Goal: Task Accomplishment & Management: Manage account settings

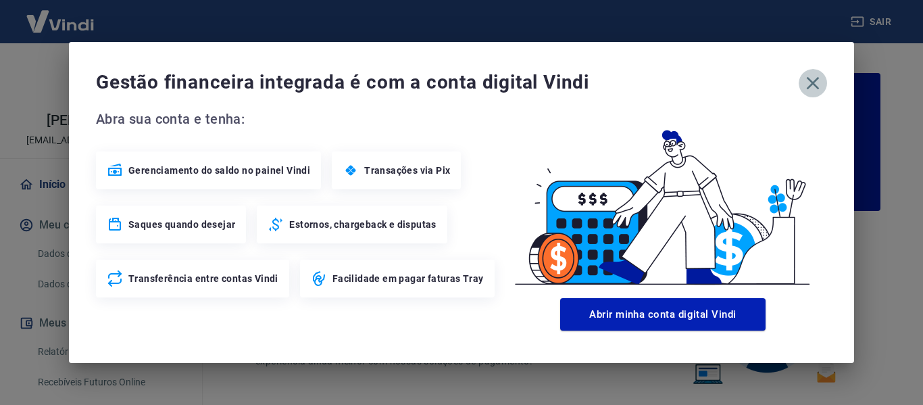
click at [821, 82] on icon "button" at bounding box center [813, 83] width 22 height 22
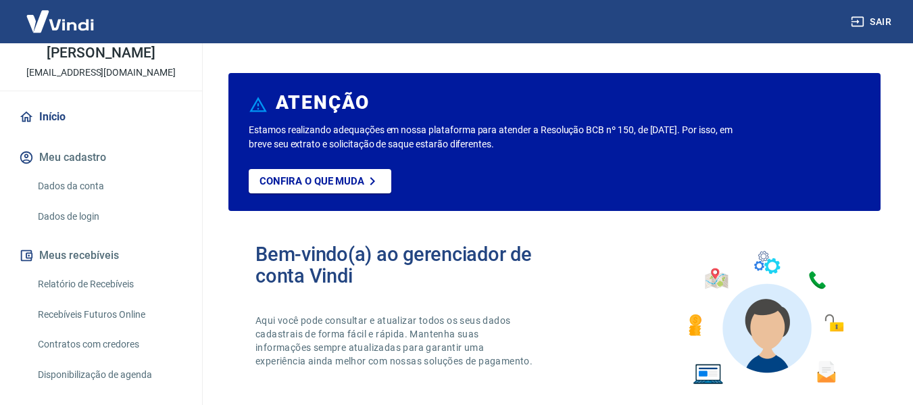
scroll to position [135, 0]
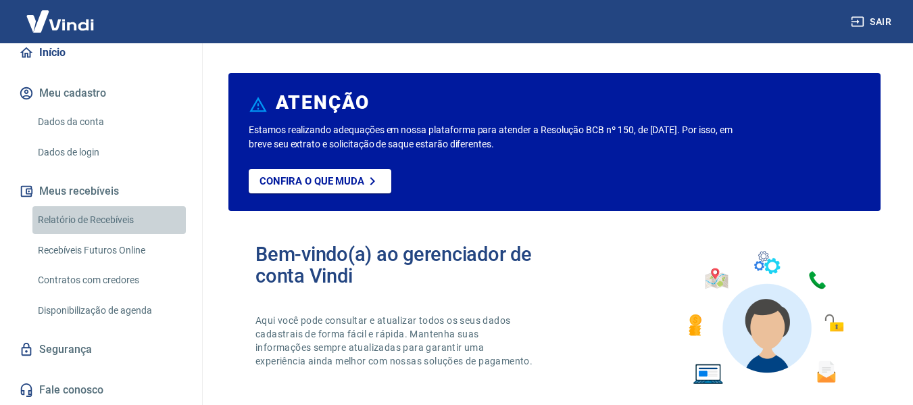
click at [130, 226] on link "Relatório de Recebíveis" at bounding box center [108, 220] width 153 height 28
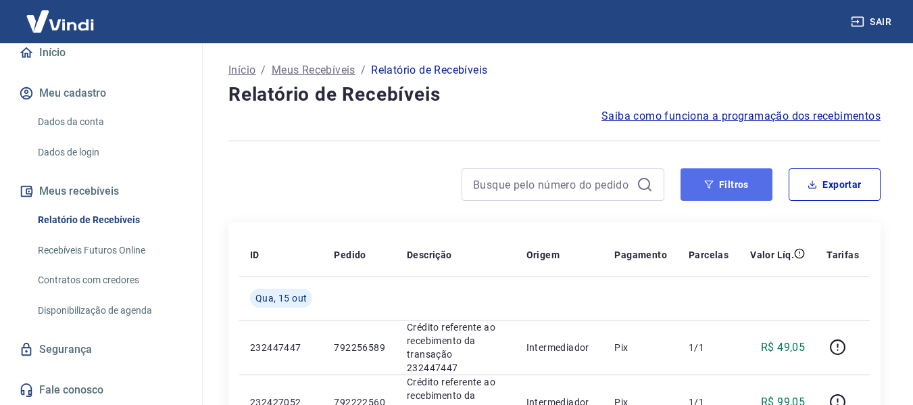
click at [721, 183] on button "Filtros" at bounding box center [727, 184] width 92 height 32
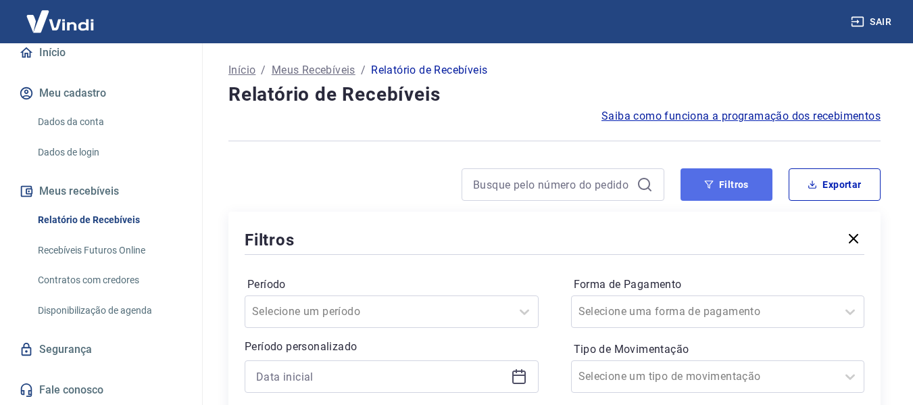
click at [724, 190] on button "Filtros" at bounding box center [727, 184] width 92 height 32
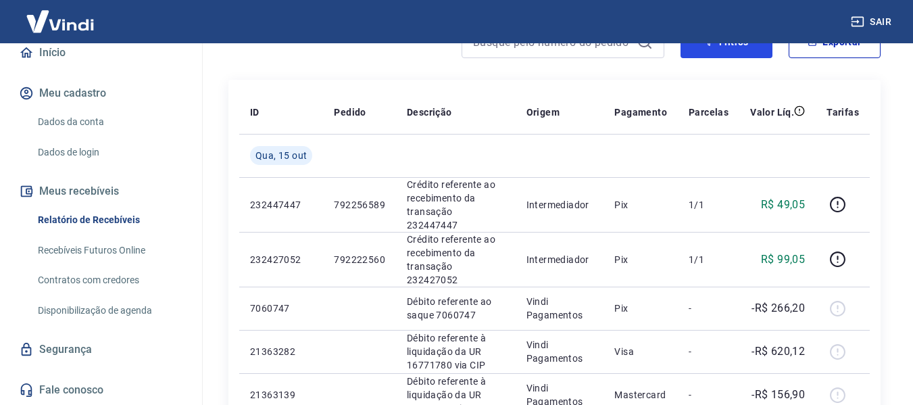
scroll to position [75, 0]
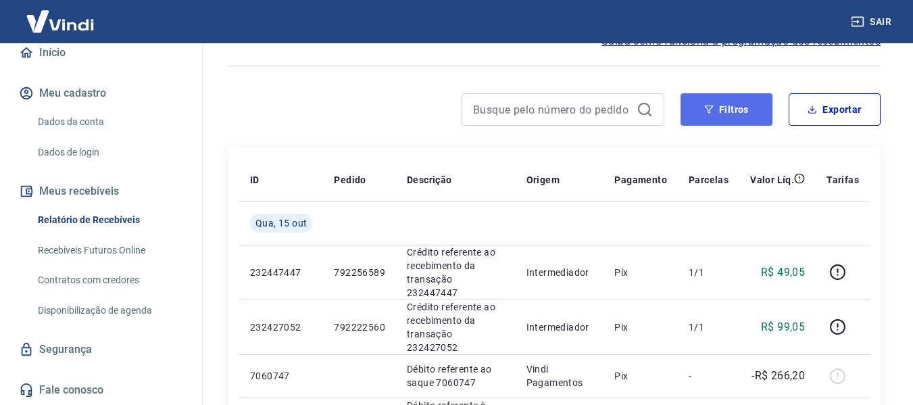
click at [729, 118] on button "Filtros" at bounding box center [727, 109] width 92 height 32
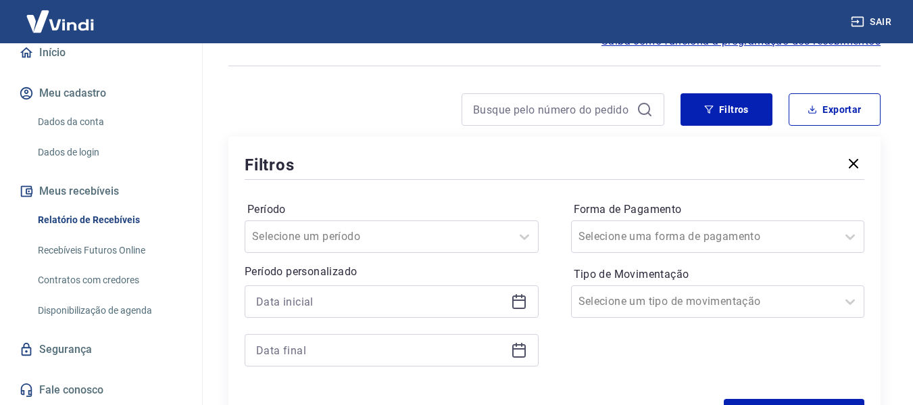
click at [516, 300] on icon at bounding box center [519, 299] width 14 height 1
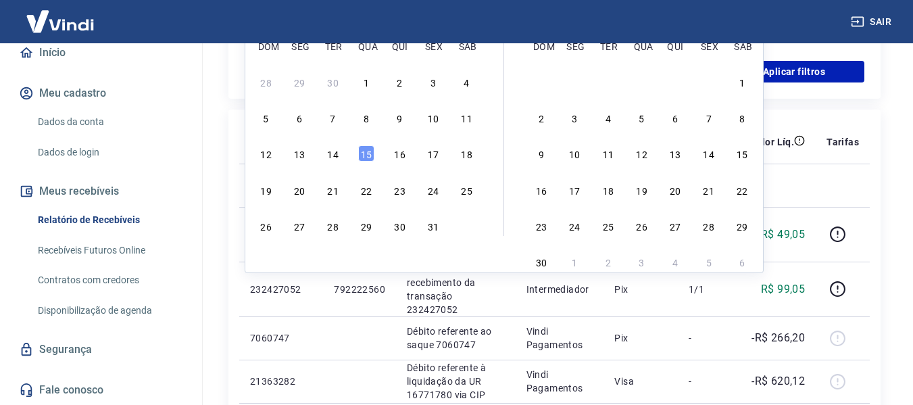
scroll to position [210, 0]
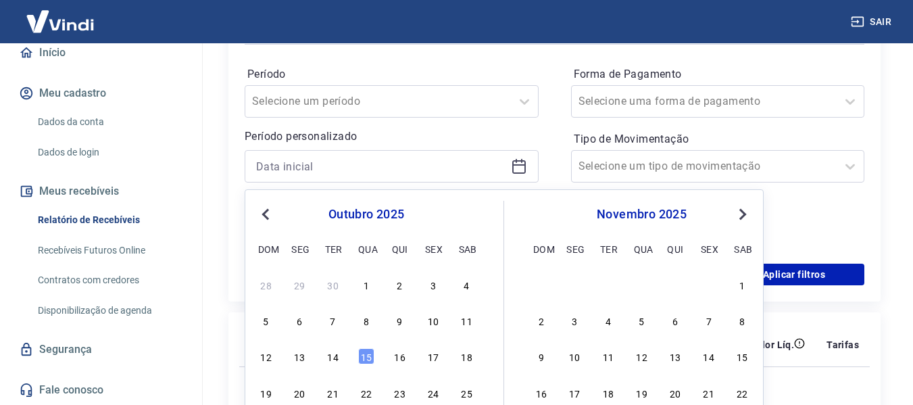
click at [267, 214] on span "Previous Month" at bounding box center [267, 214] width 0 height 16
click at [302, 287] on div "1" at bounding box center [299, 284] width 16 height 16
type input "[DATE]"
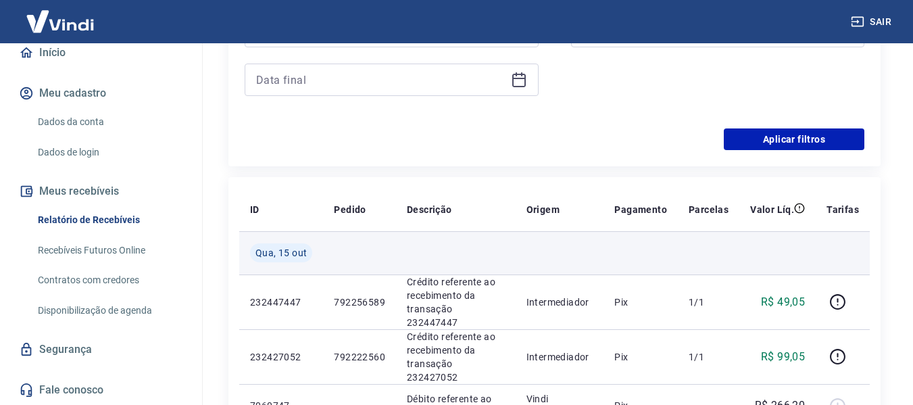
scroll to position [143, 0]
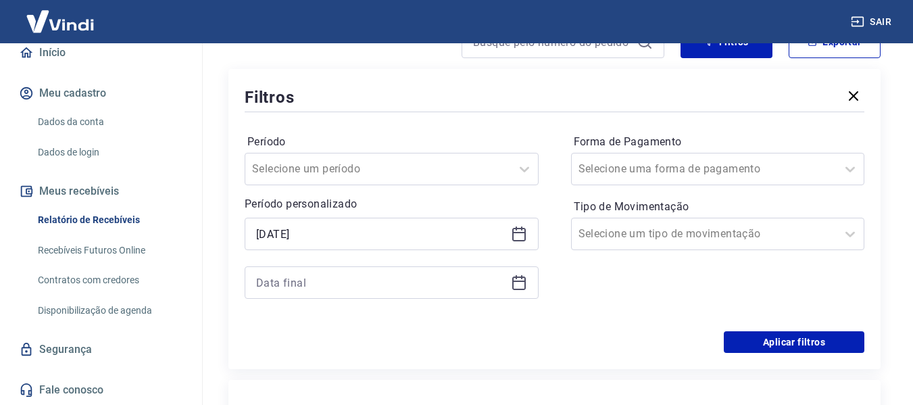
click at [514, 285] on icon at bounding box center [519, 282] width 16 height 16
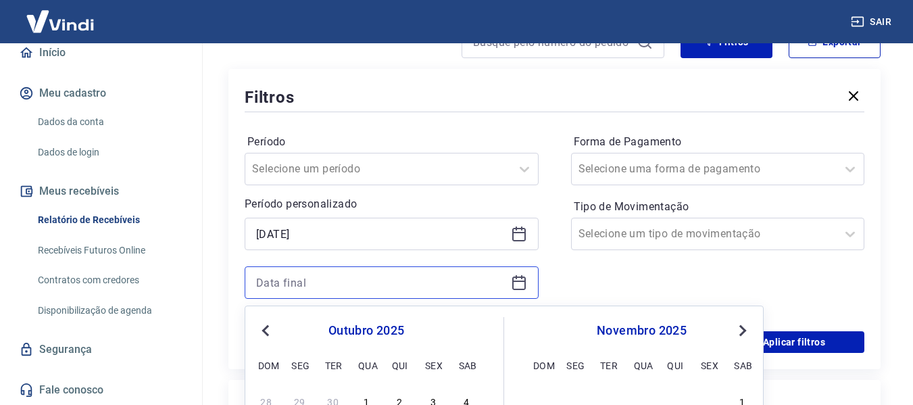
scroll to position [481, 0]
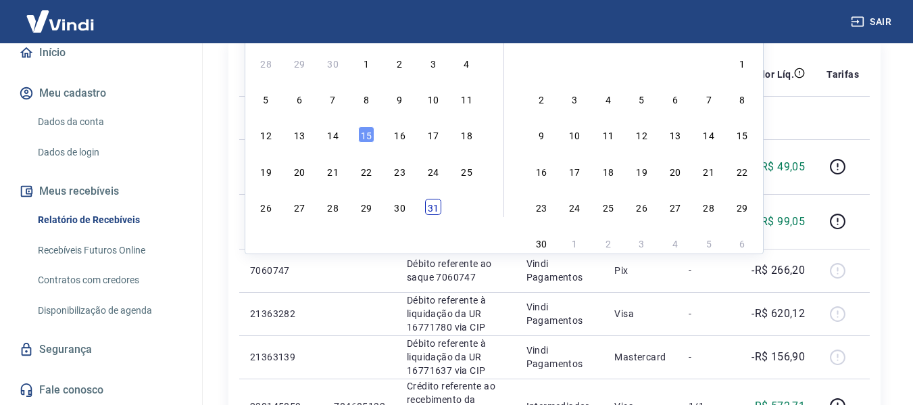
click at [436, 205] on div "31" at bounding box center [433, 207] width 16 height 16
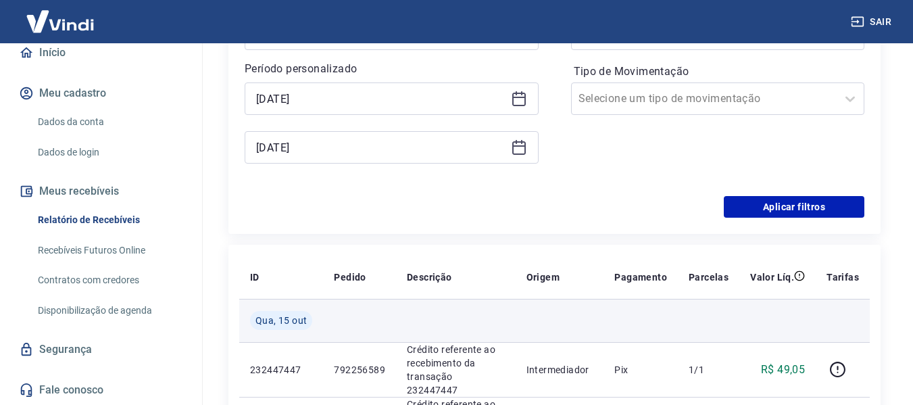
scroll to position [143, 0]
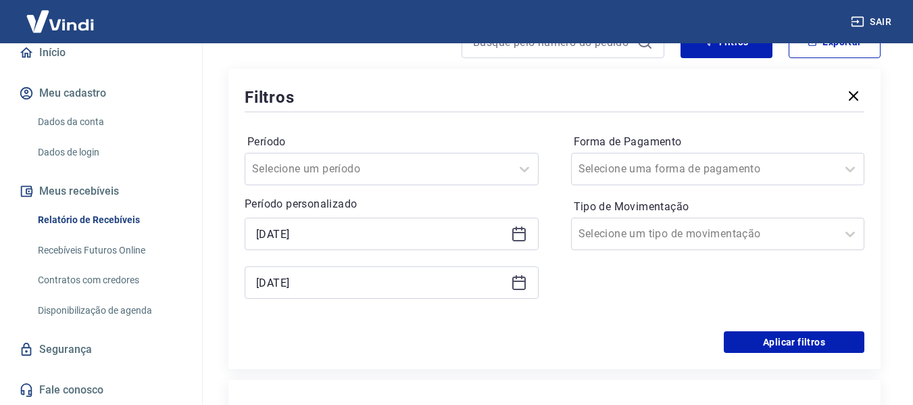
click at [512, 281] on icon at bounding box center [519, 282] width 16 height 16
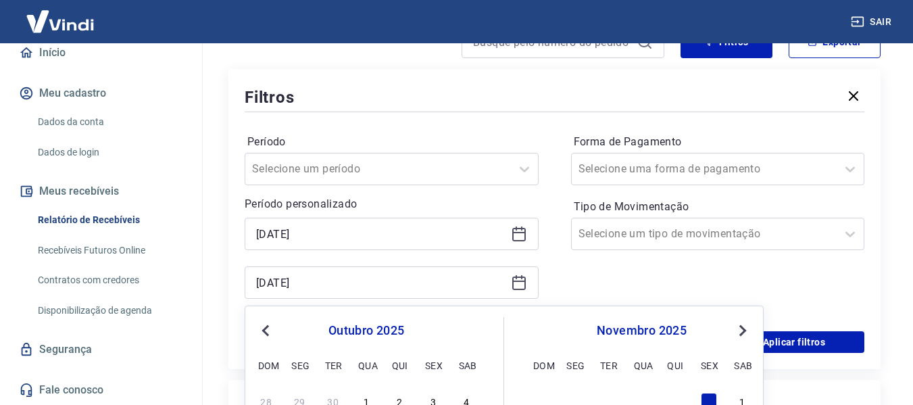
click at [272, 325] on button "Previous Month" at bounding box center [266, 330] width 16 height 16
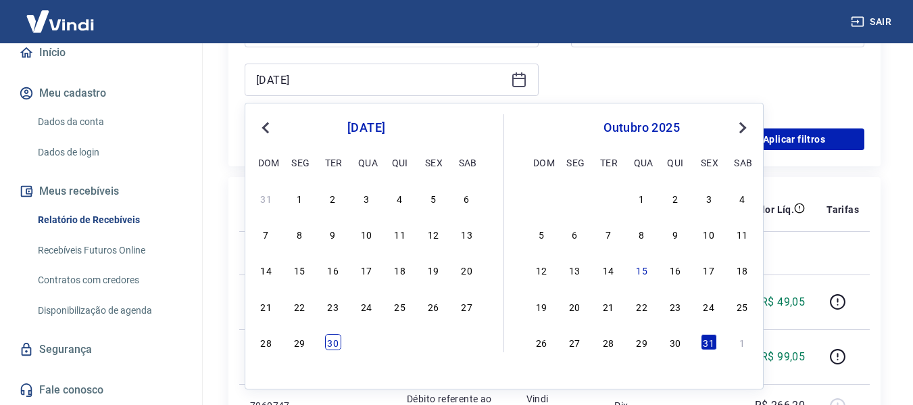
click at [338, 343] on div "30" at bounding box center [333, 342] width 16 height 16
type input "[DATE]"
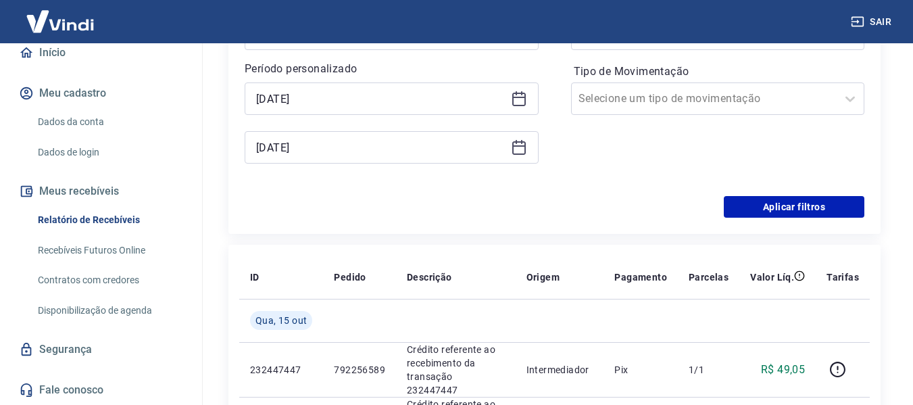
scroll to position [210, 0]
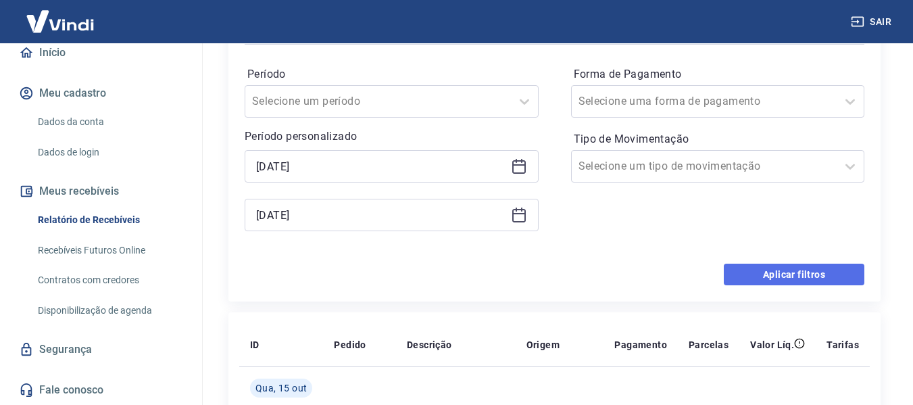
click at [795, 279] on button "Aplicar filtros" at bounding box center [794, 275] width 141 height 22
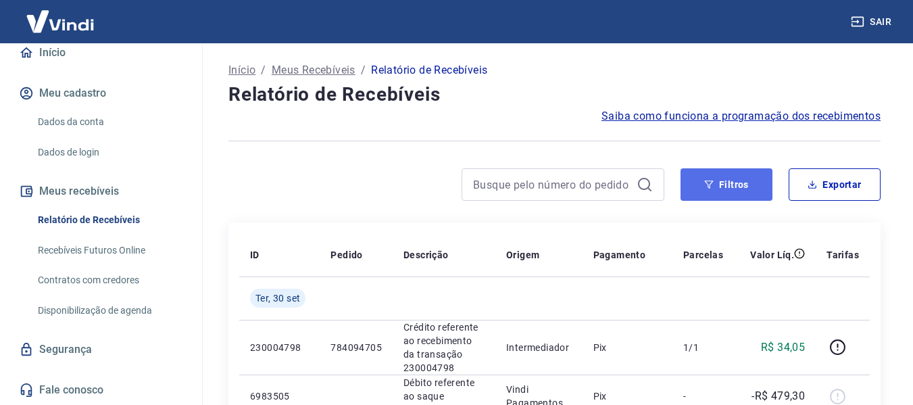
click at [724, 179] on button "Filtros" at bounding box center [727, 184] width 92 height 32
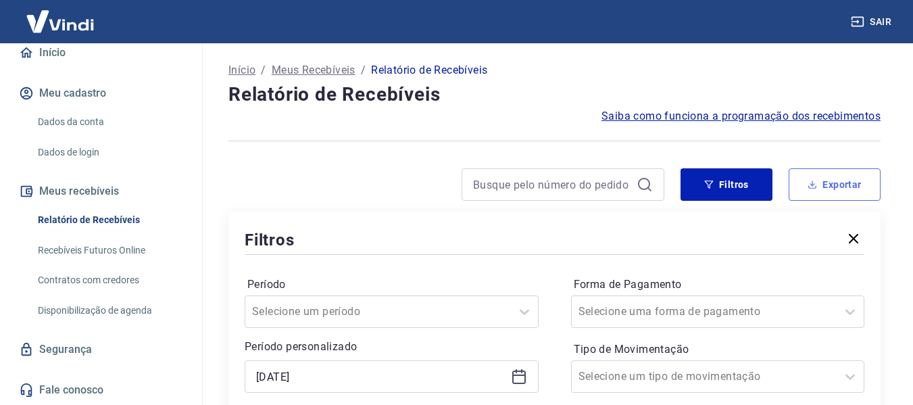
click at [827, 191] on button "Exportar" at bounding box center [835, 184] width 92 height 32
type input "[DATE]"
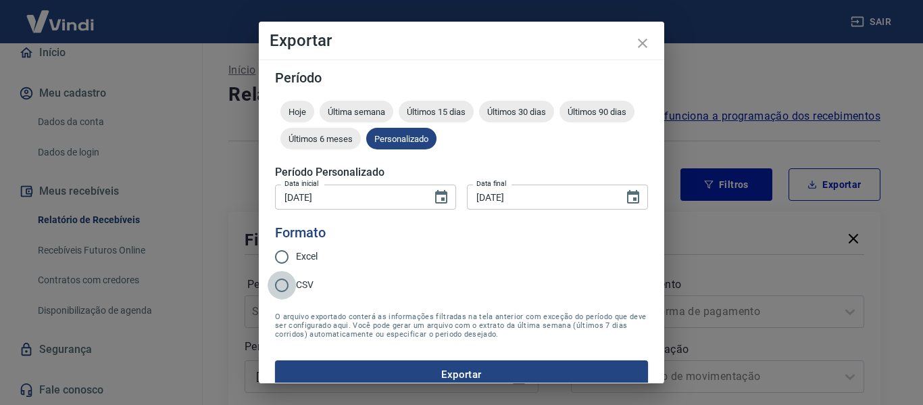
click at [285, 279] on input "CSV" at bounding box center [282, 285] width 28 height 28
radio input "true"
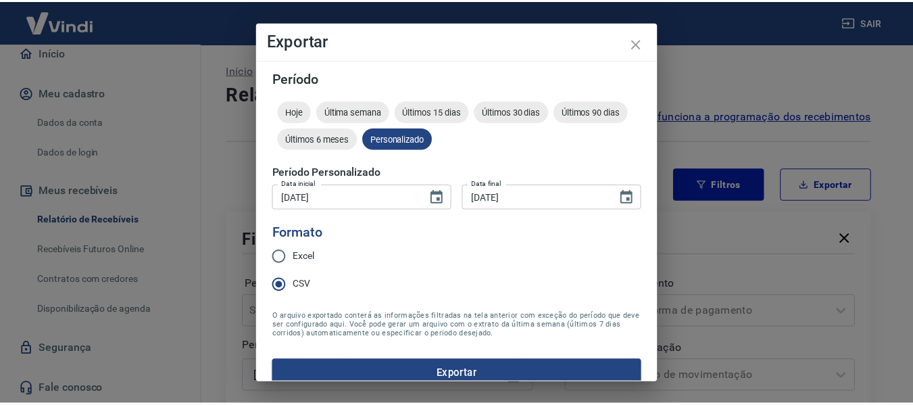
scroll to position [17, 0]
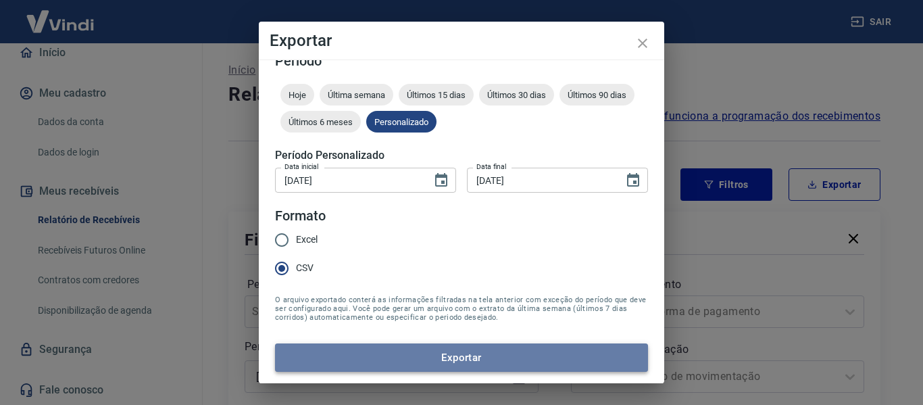
click at [478, 356] on button "Exportar" at bounding box center [461, 357] width 373 height 28
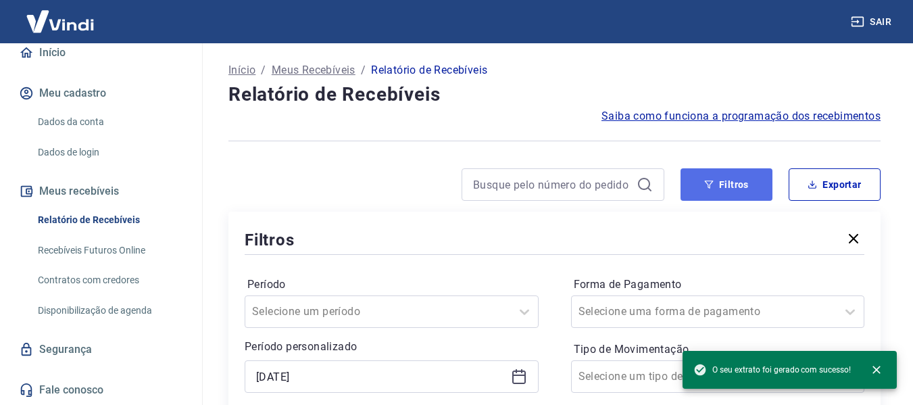
click at [699, 187] on button "Filtros" at bounding box center [727, 184] width 92 height 32
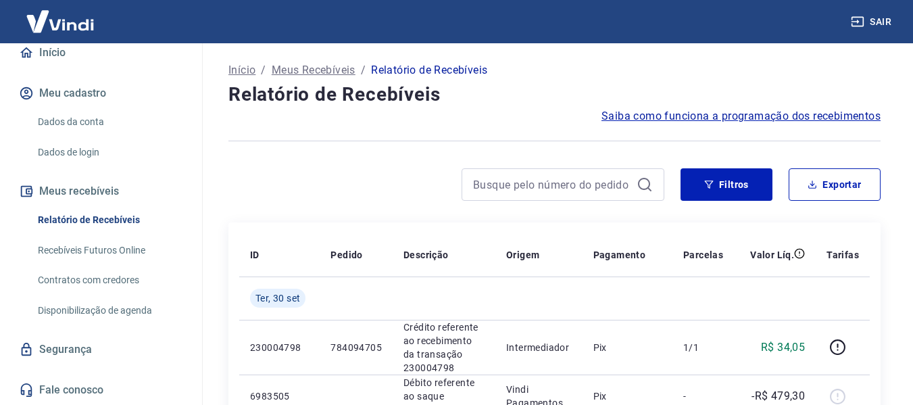
click at [641, 184] on icon at bounding box center [645, 184] width 16 height 16
click at [709, 184] on icon "button" at bounding box center [708, 184] width 9 height 9
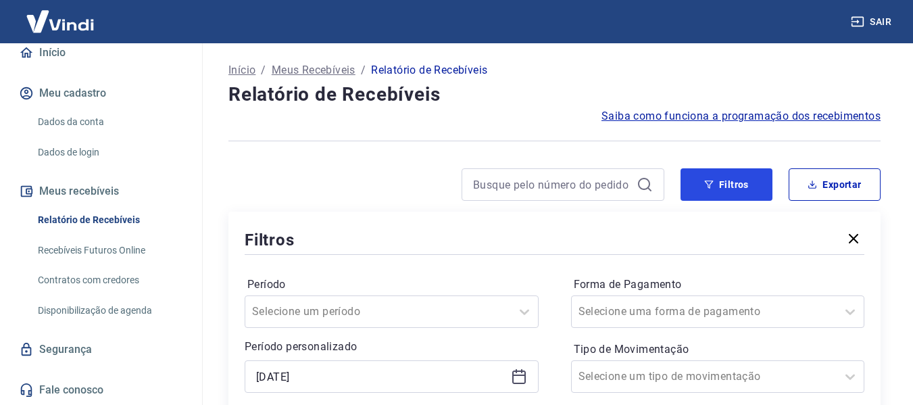
scroll to position [135, 0]
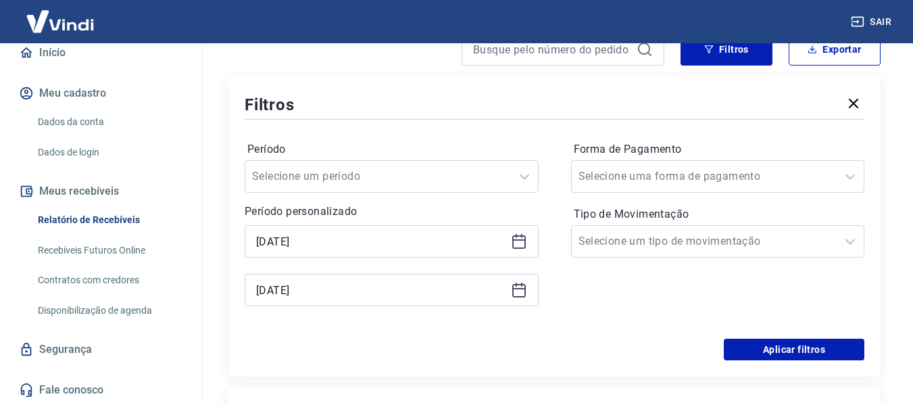
click at [519, 238] on icon at bounding box center [519, 241] width 16 height 16
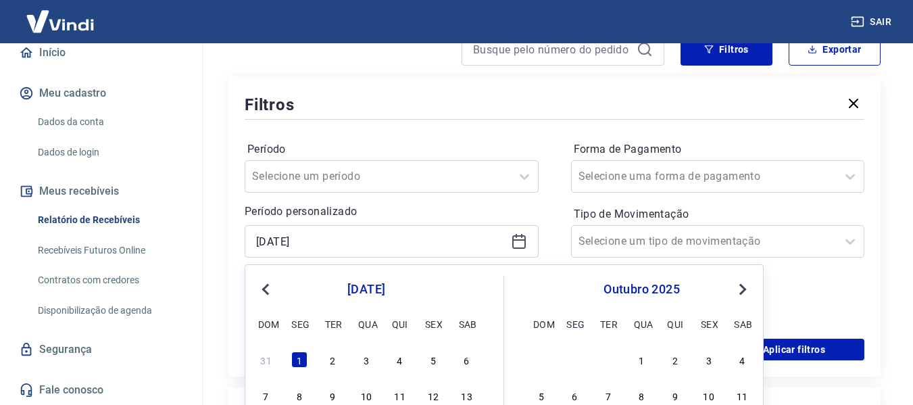
click at [267, 291] on span "Previous Month" at bounding box center [267, 289] width 0 height 16
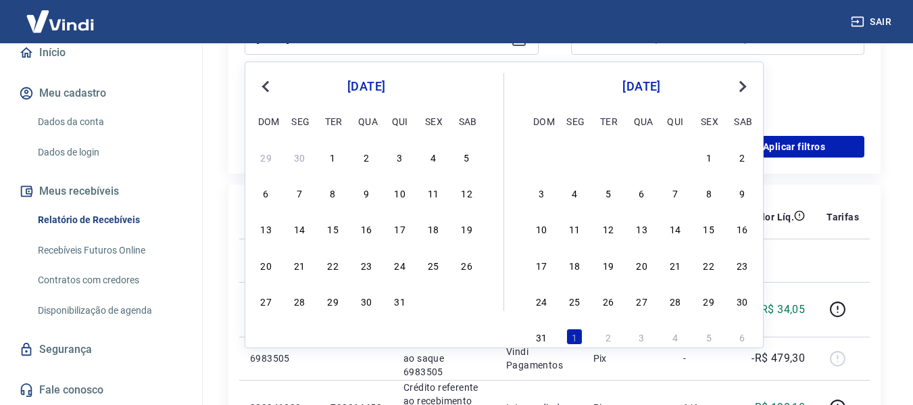
click at [344, 159] on div "29 30 1 2 3 4 5" at bounding box center [366, 157] width 220 height 20
click at [335, 153] on div "1" at bounding box center [333, 157] width 16 height 16
type input "[DATE]"
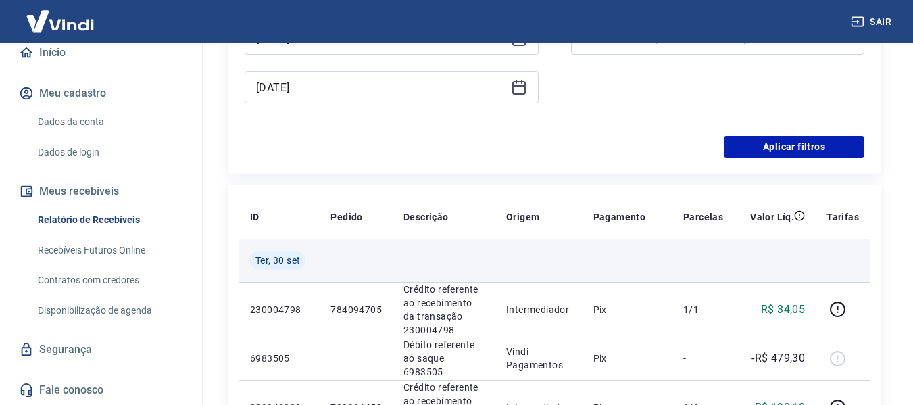
scroll to position [203, 0]
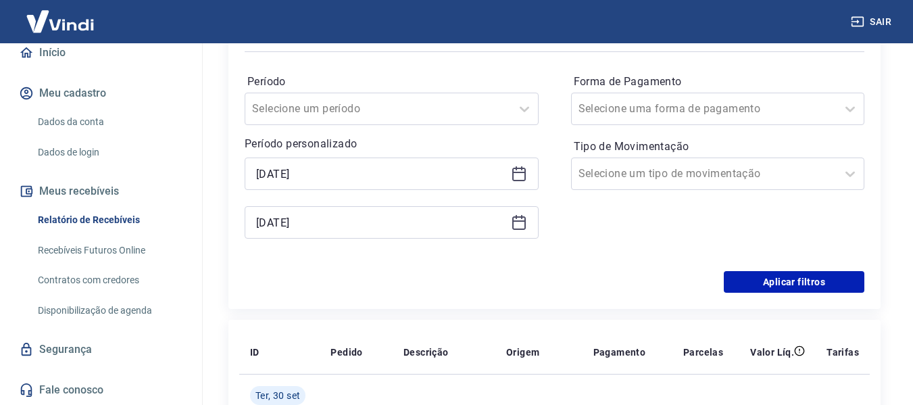
click at [516, 226] on icon at bounding box center [519, 222] width 16 height 16
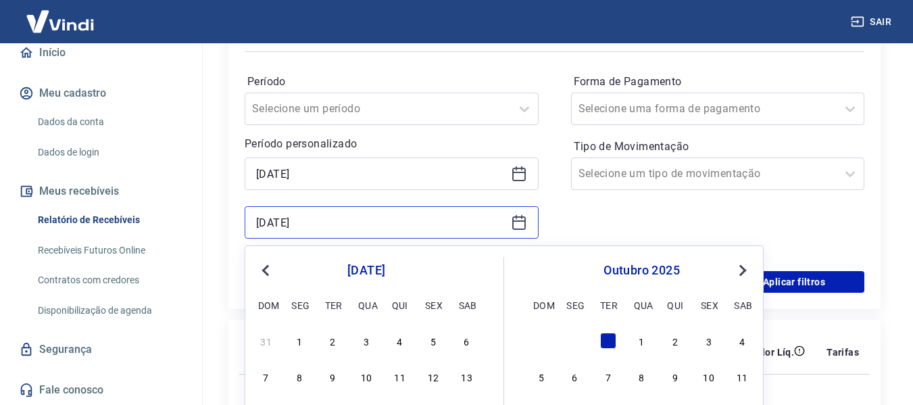
scroll to position [270, 0]
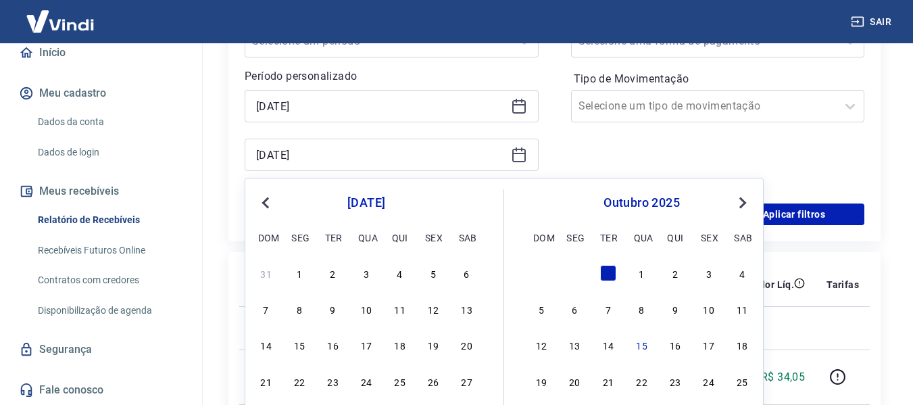
click at [260, 200] on button "Previous Month" at bounding box center [266, 203] width 16 height 16
click at [267, 201] on span "Previous Month" at bounding box center [267, 203] width 0 height 16
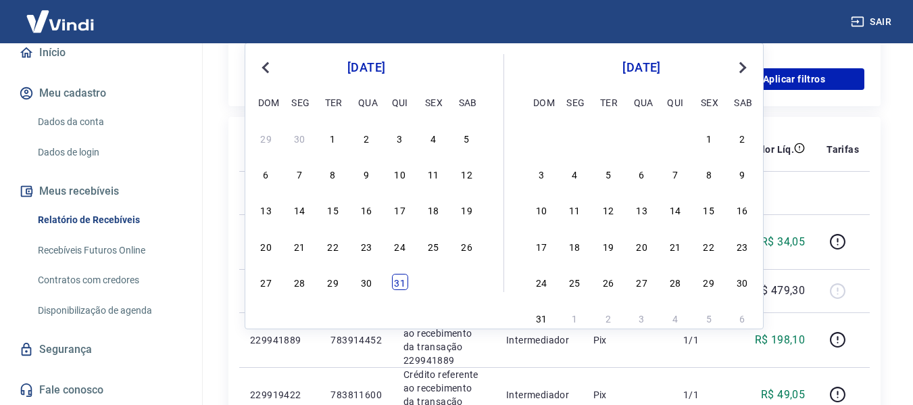
click at [397, 289] on div "31" at bounding box center [400, 282] width 16 height 16
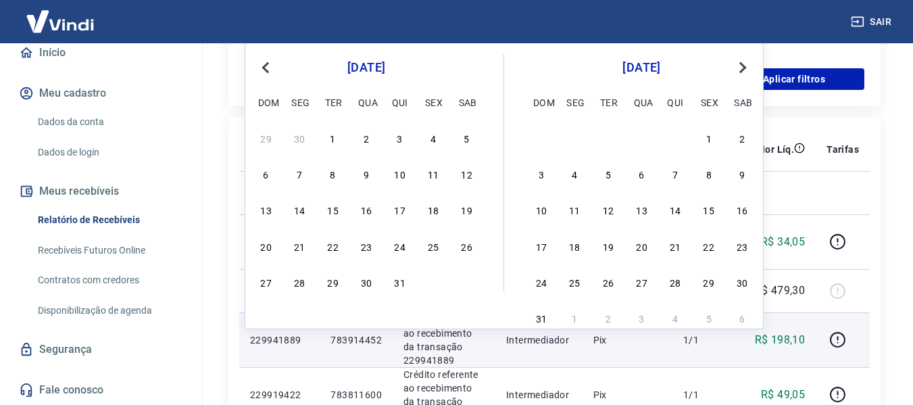
type input "[DATE]"
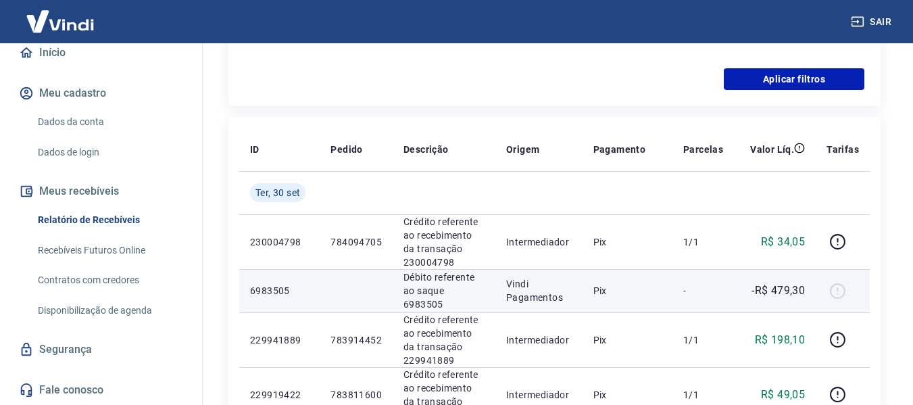
scroll to position [270, 0]
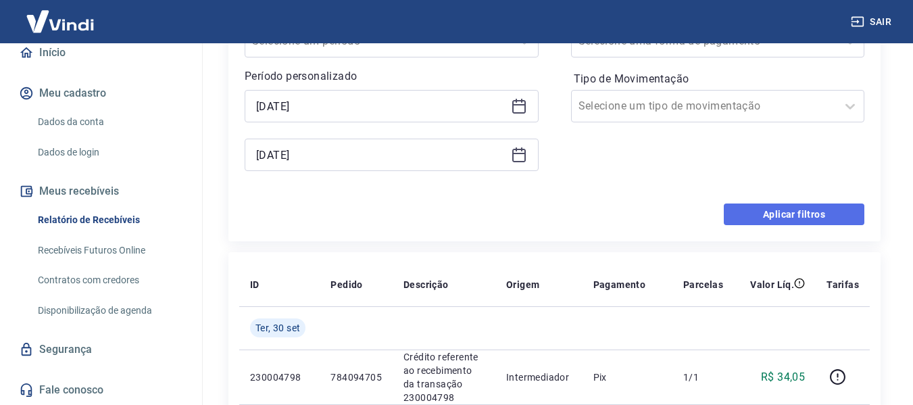
click at [799, 214] on button "Aplicar filtros" at bounding box center [794, 214] width 141 height 22
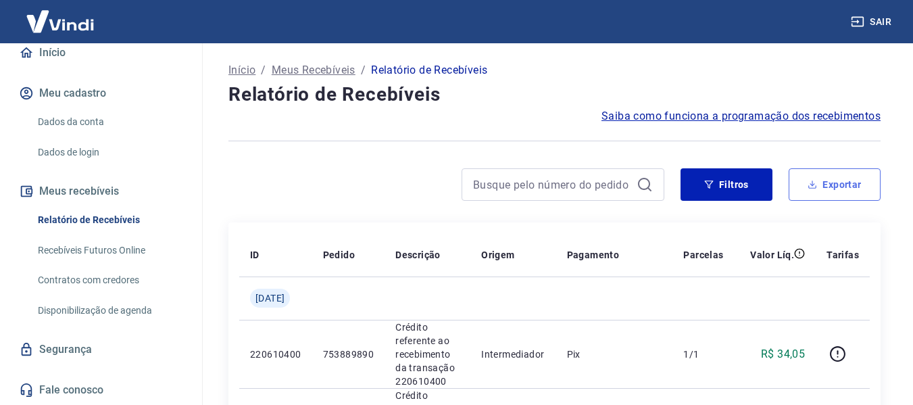
click at [804, 189] on button "Exportar" at bounding box center [835, 184] width 92 height 32
type input "[DATE]"
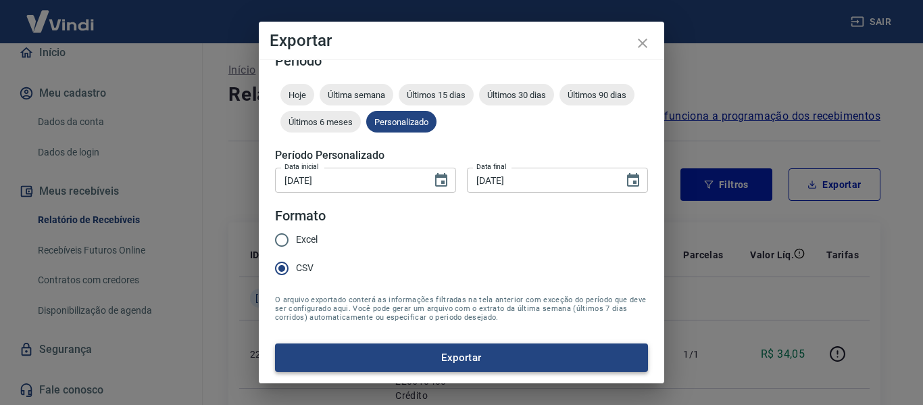
click at [415, 364] on button "Exportar" at bounding box center [461, 357] width 373 height 28
